Goal: Task Accomplishment & Management: Complete application form

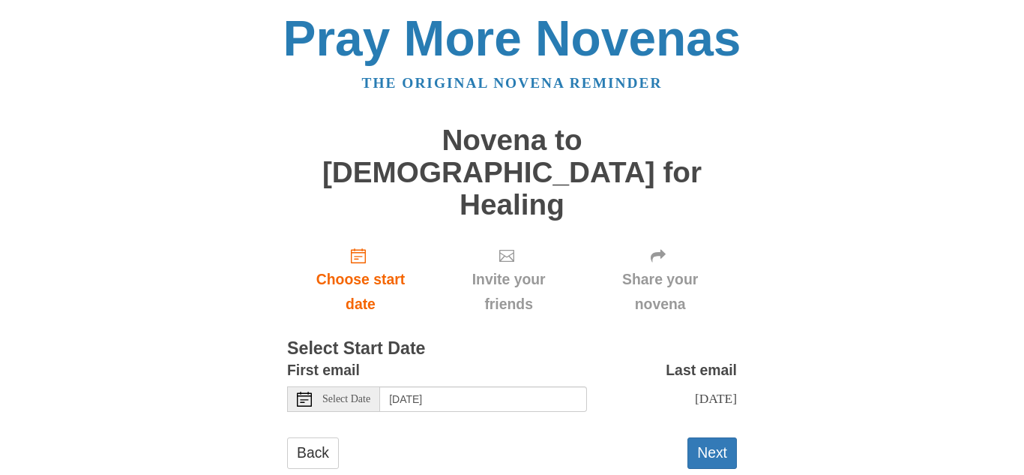
click at [343, 394] on span "Select Date" at bounding box center [346, 399] width 48 height 10
click at [709, 437] on button "Next" at bounding box center [712, 452] width 49 height 31
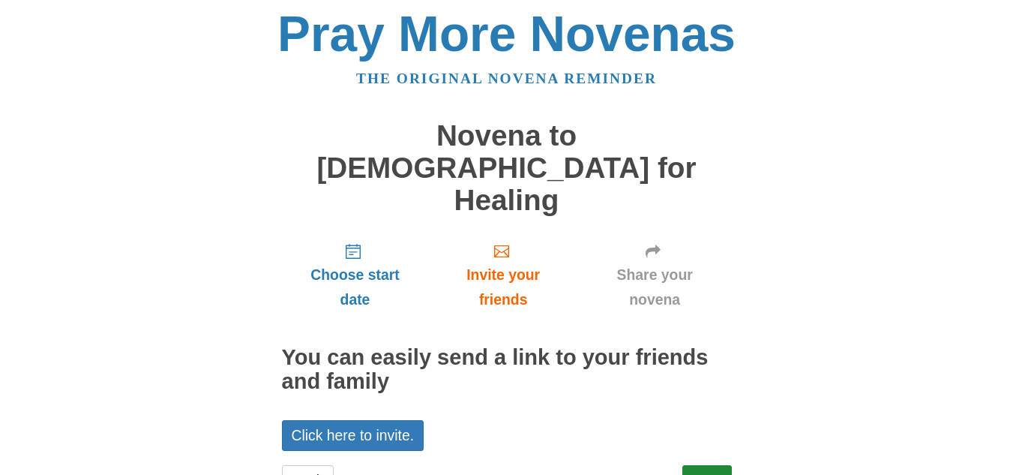
scroll to position [5, 0]
click at [707, 464] on link "Next" at bounding box center [706, 479] width 49 height 31
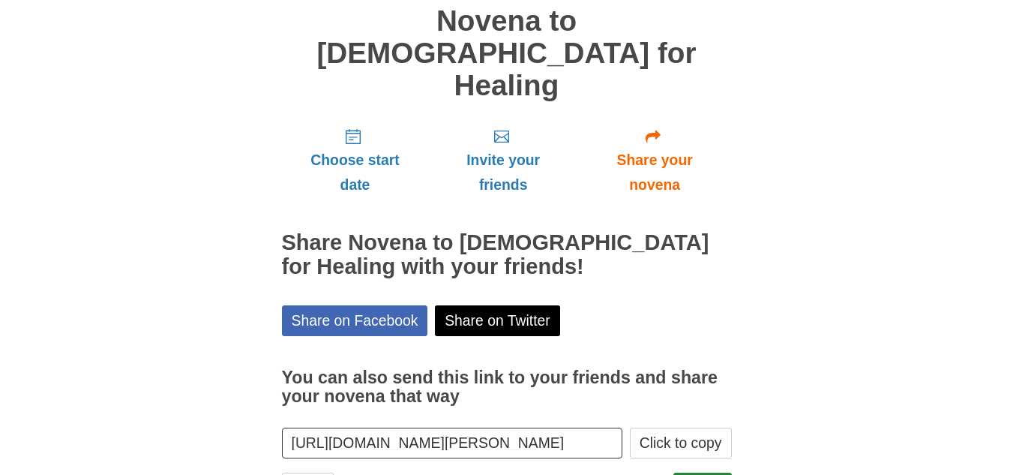
scroll to position [127, 0]
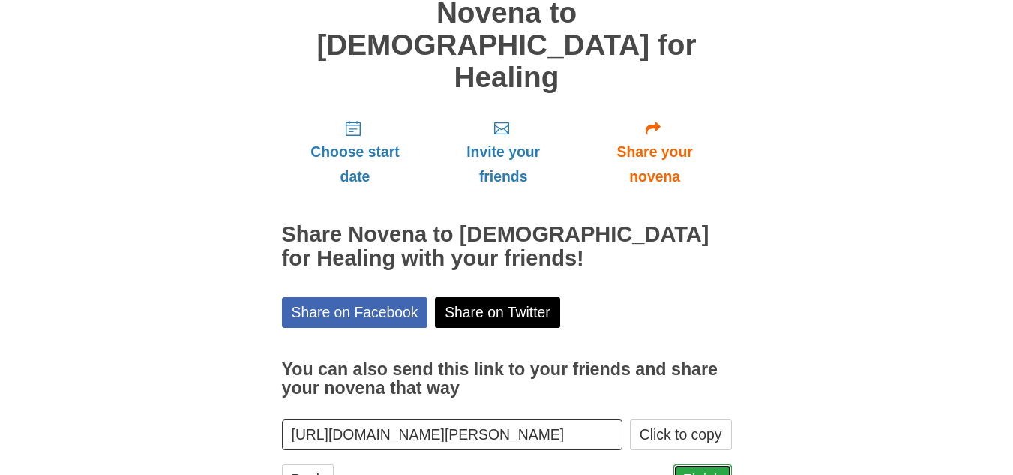
click at [697, 464] on link "Finish" at bounding box center [702, 479] width 58 height 31
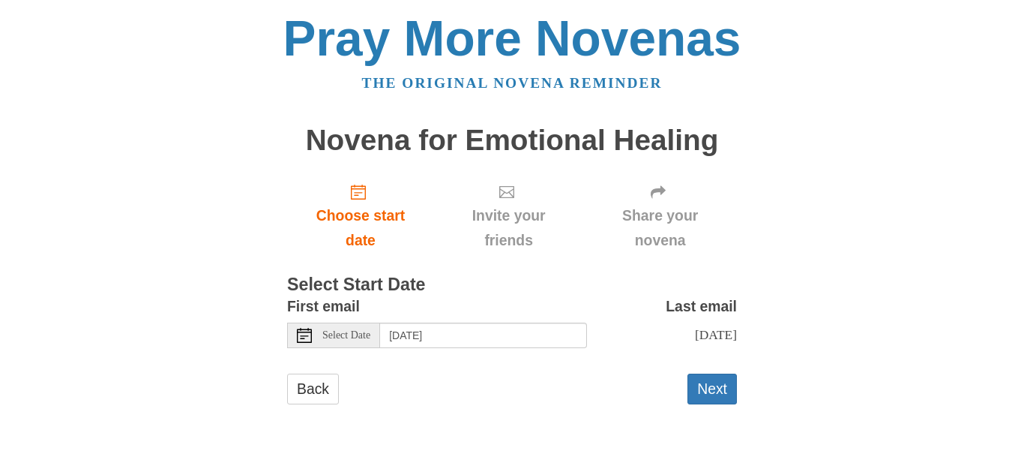
click at [328, 336] on span "Select Date" at bounding box center [346, 335] width 48 height 10
click at [717, 404] on button "Next" at bounding box center [712, 388] width 49 height 31
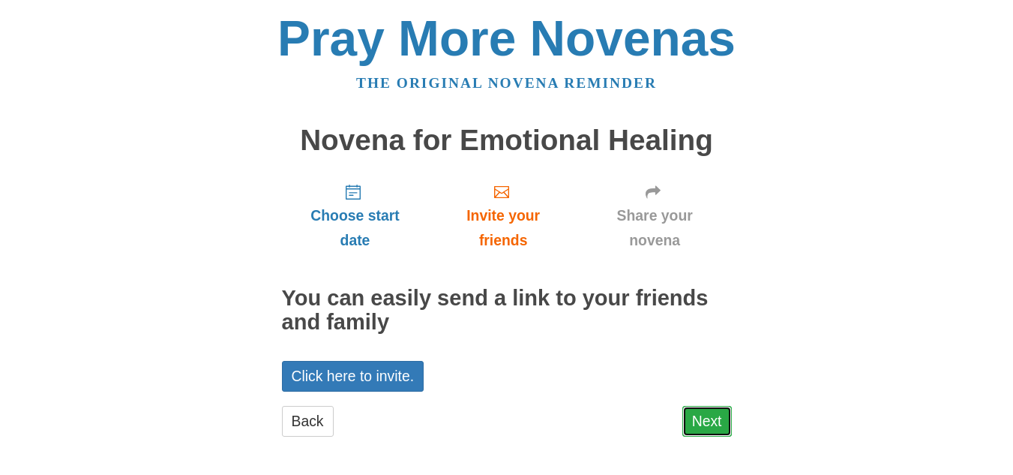
click at [711, 418] on link "Next" at bounding box center [706, 421] width 49 height 31
